Goal: Download file/media

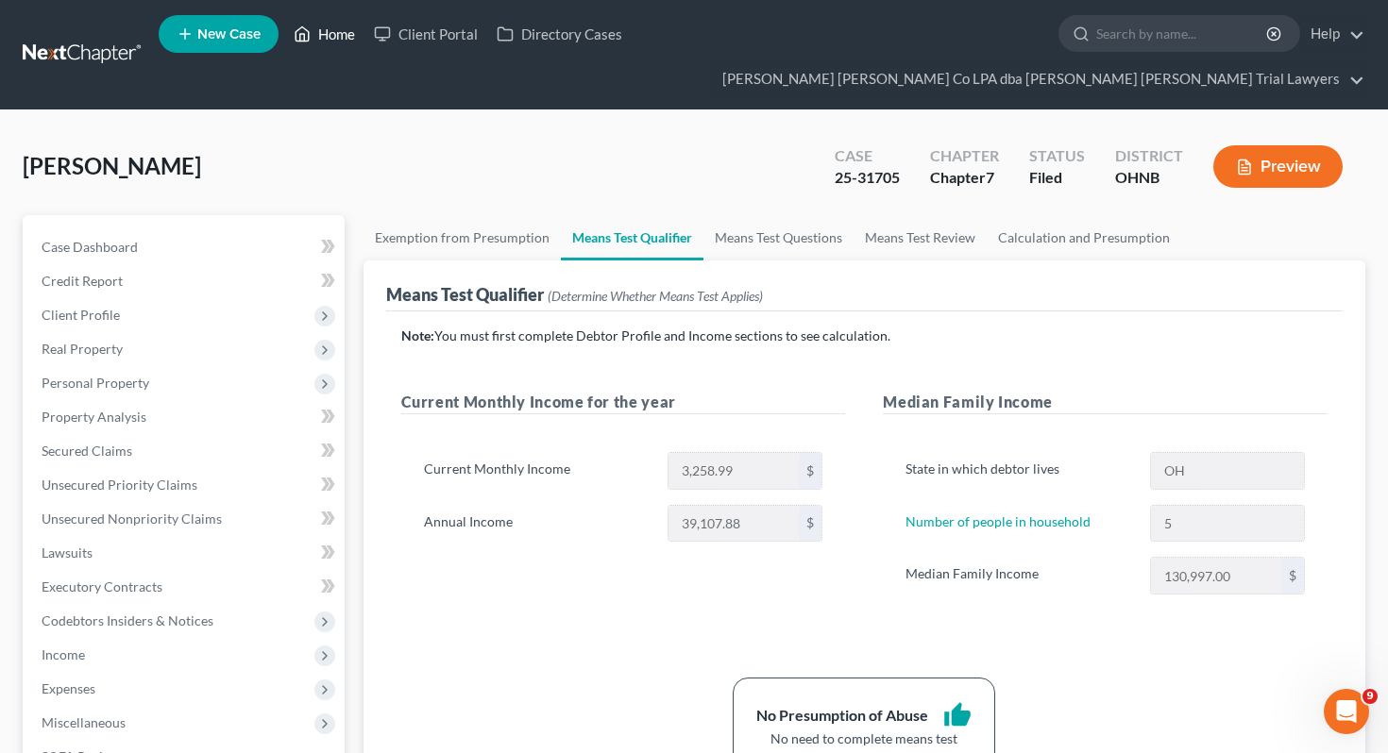
click at [288, 30] on link "Home" at bounding box center [324, 34] width 80 height 34
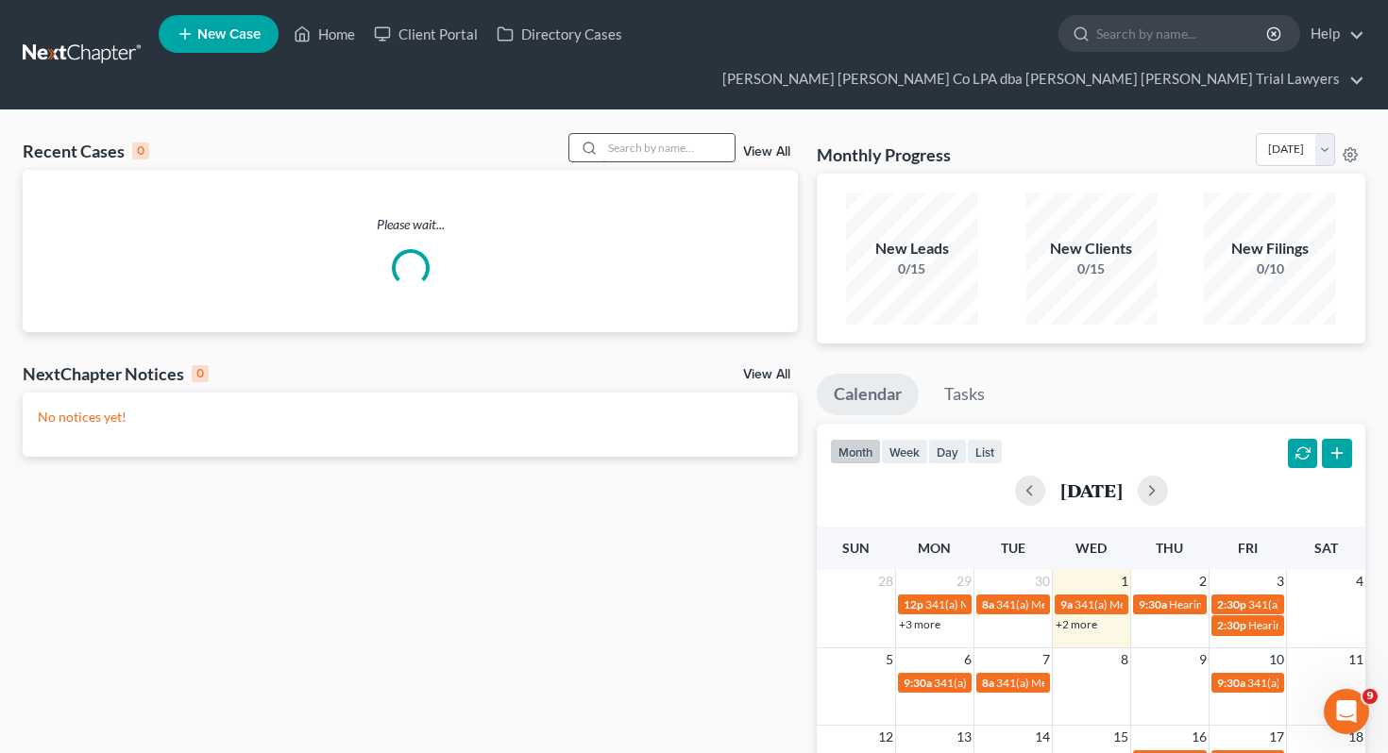
click at [630, 134] on input "search" at bounding box center [668, 147] width 132 height 27
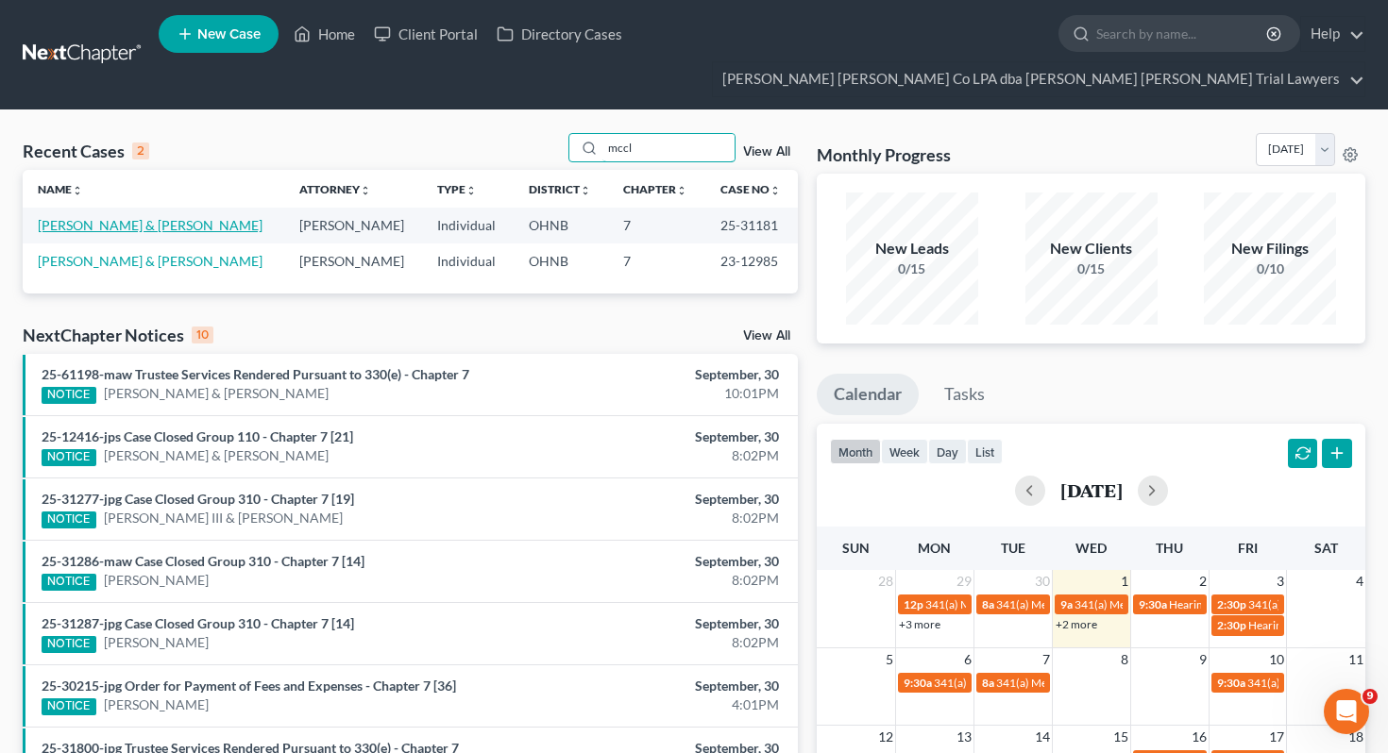
type input "mccl"
click at [174, 217] on link "[PERSON_NAME] & [PERSON_NAME]" at bounding box center [150, 225] width 225 height 16
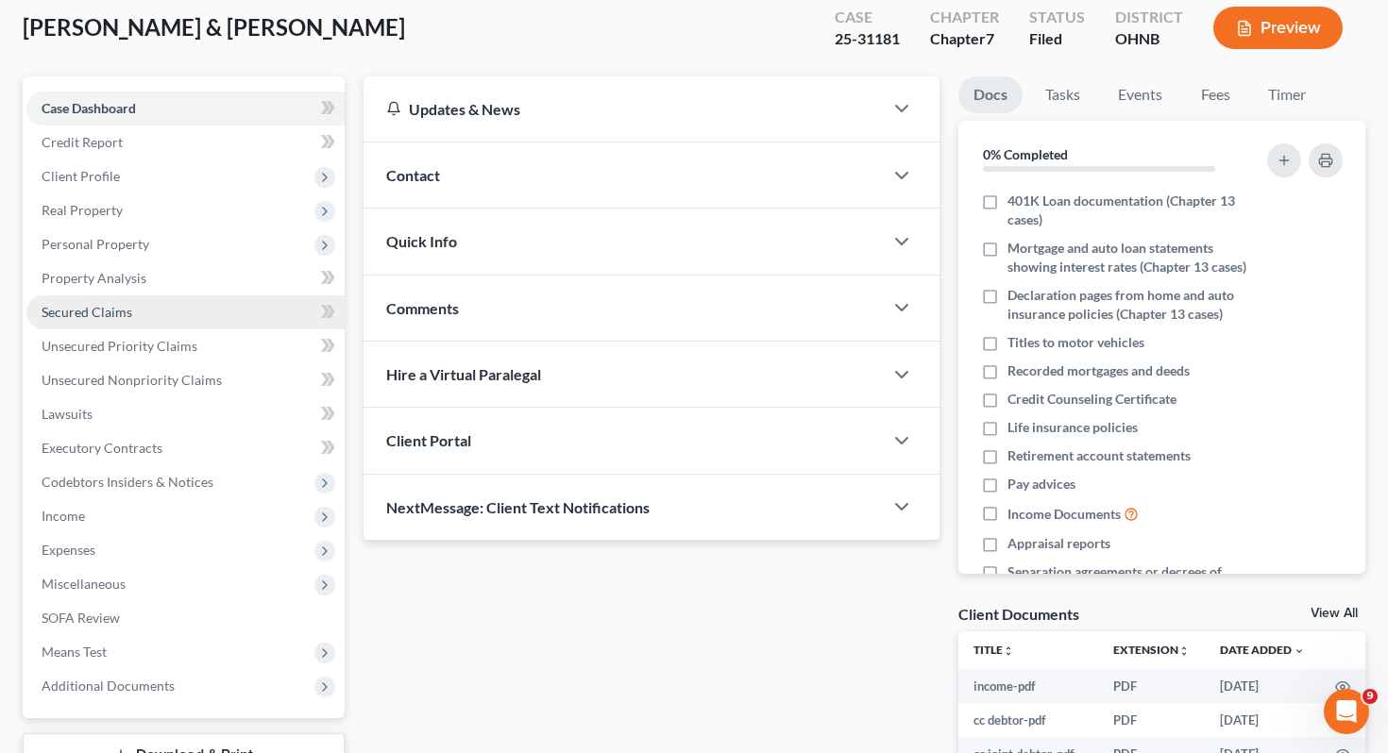
scroll to position [248, 0]
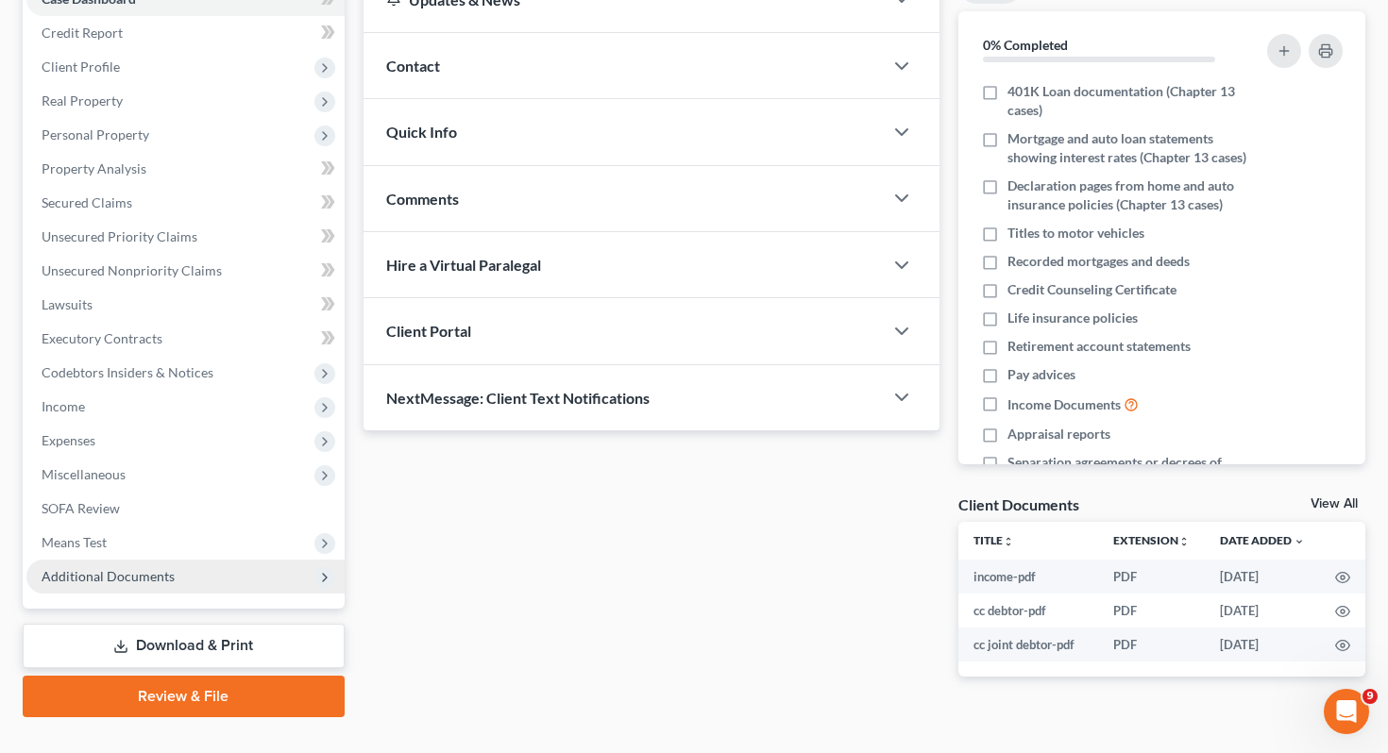
click at [123, 568] on span "Additional Documents" at bounding box center [108, 576] width 133 height 16
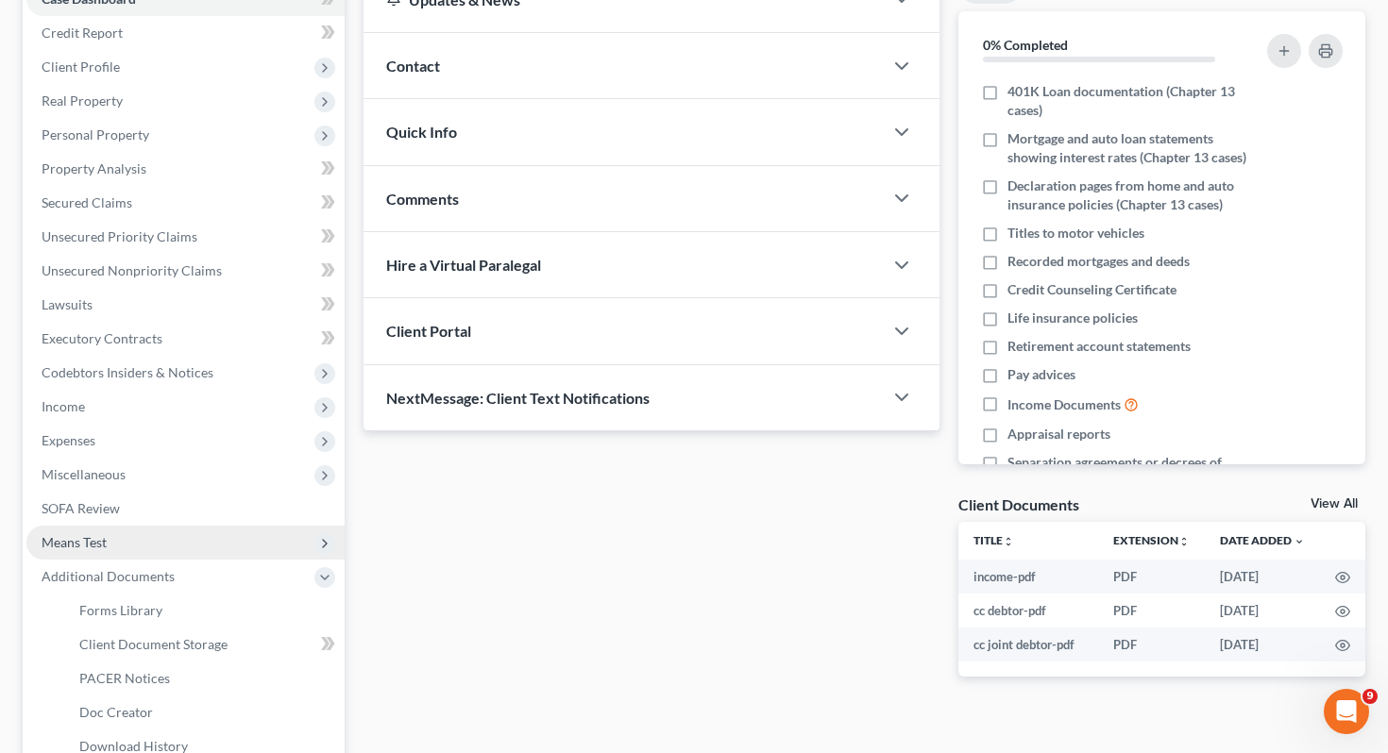
click at [123, 526] on span "Means Test" at bounding box center [185, 543] width 318 height 34
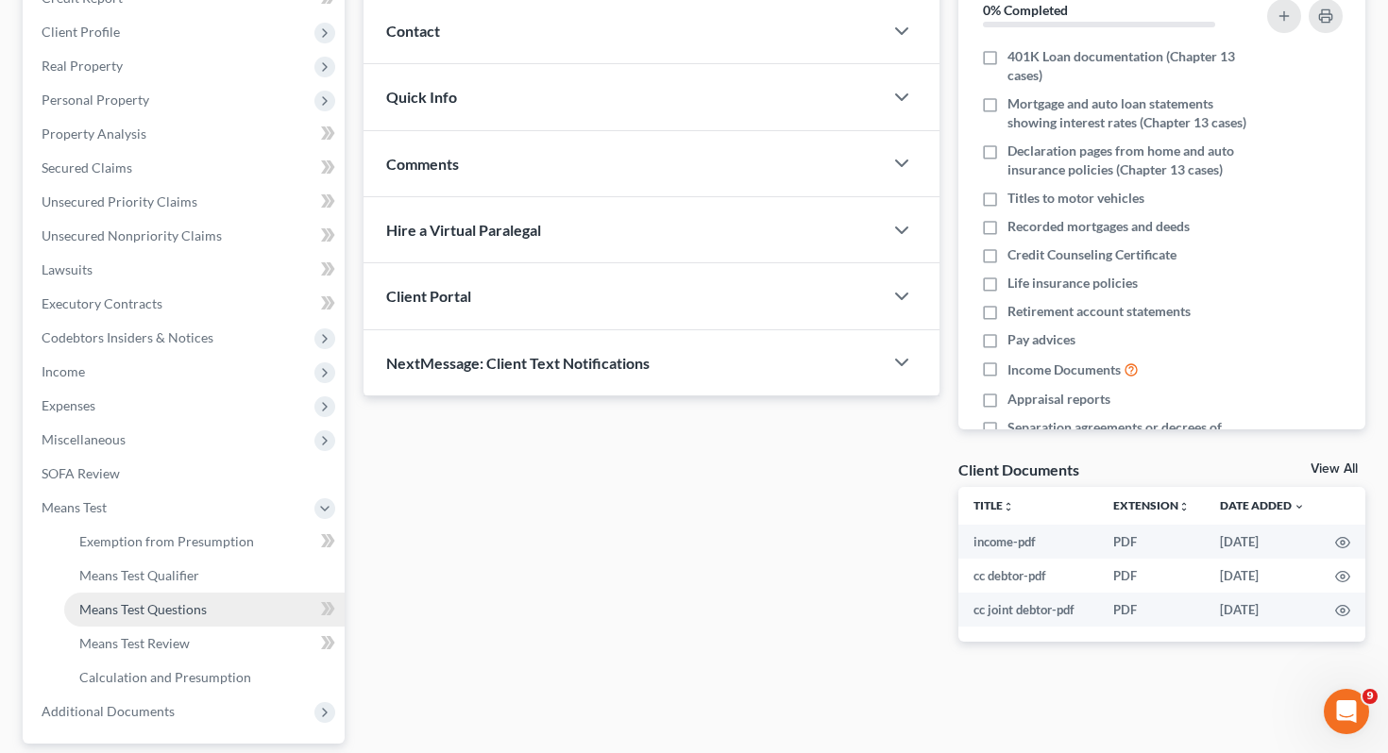
scroll to position [418, 0]
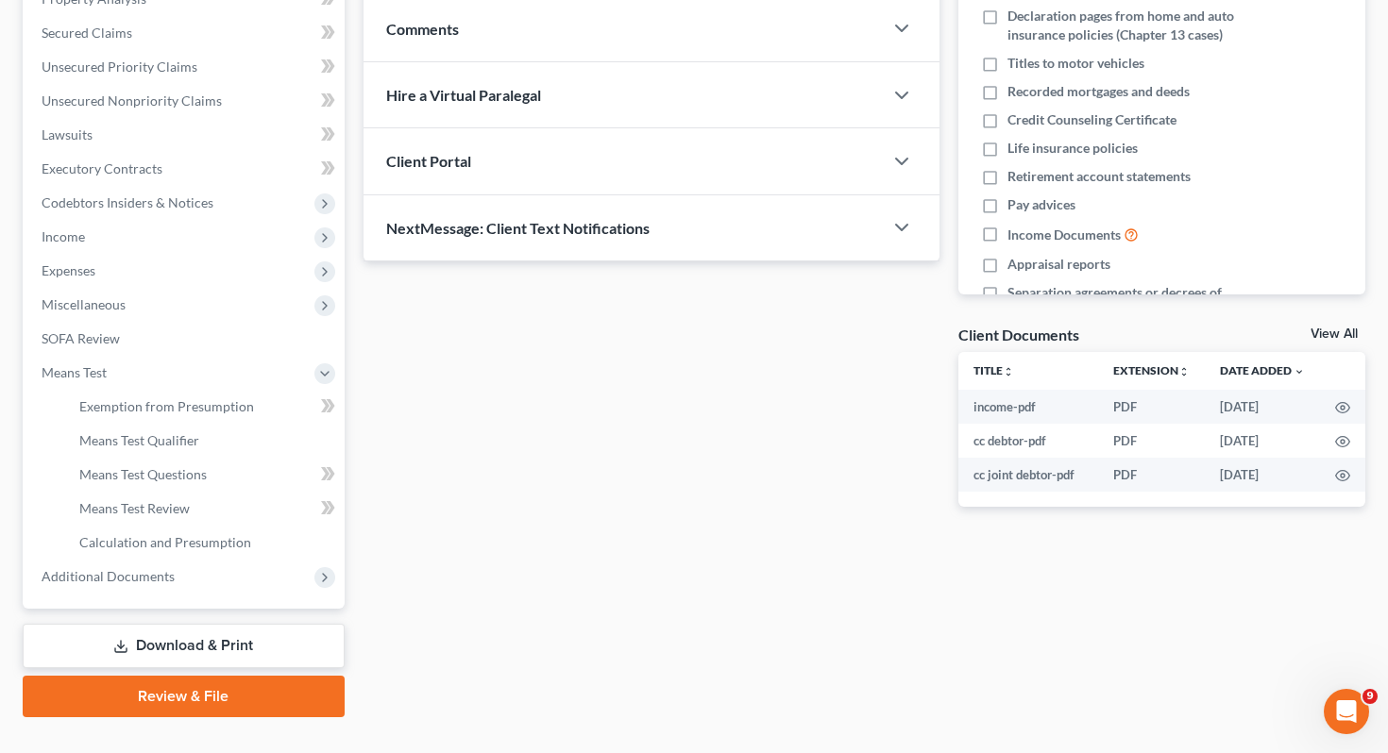
click at [132, 624] on link "Download & Print" at bounding box center [184, 646] width 322 height 44
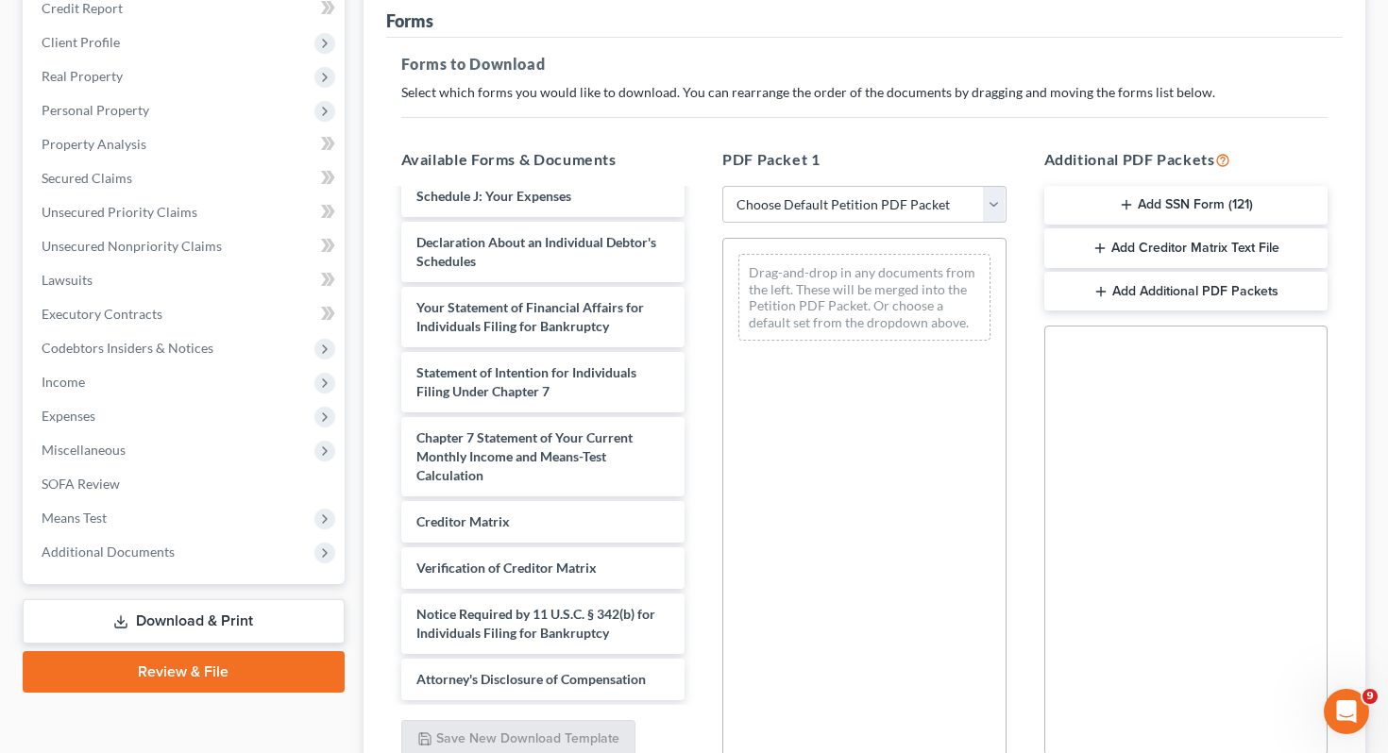
scroll to position [282, 0]
